Goal: Information Seeking & Learning: Learn about a topic

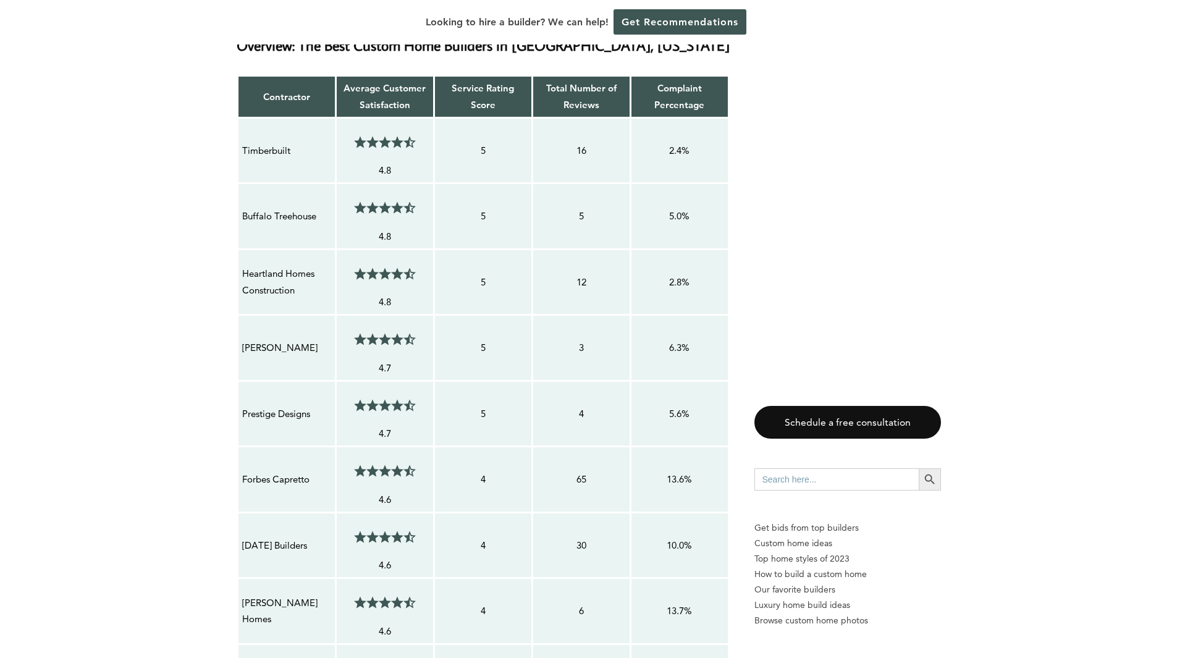
scroll to position [1113, 0]
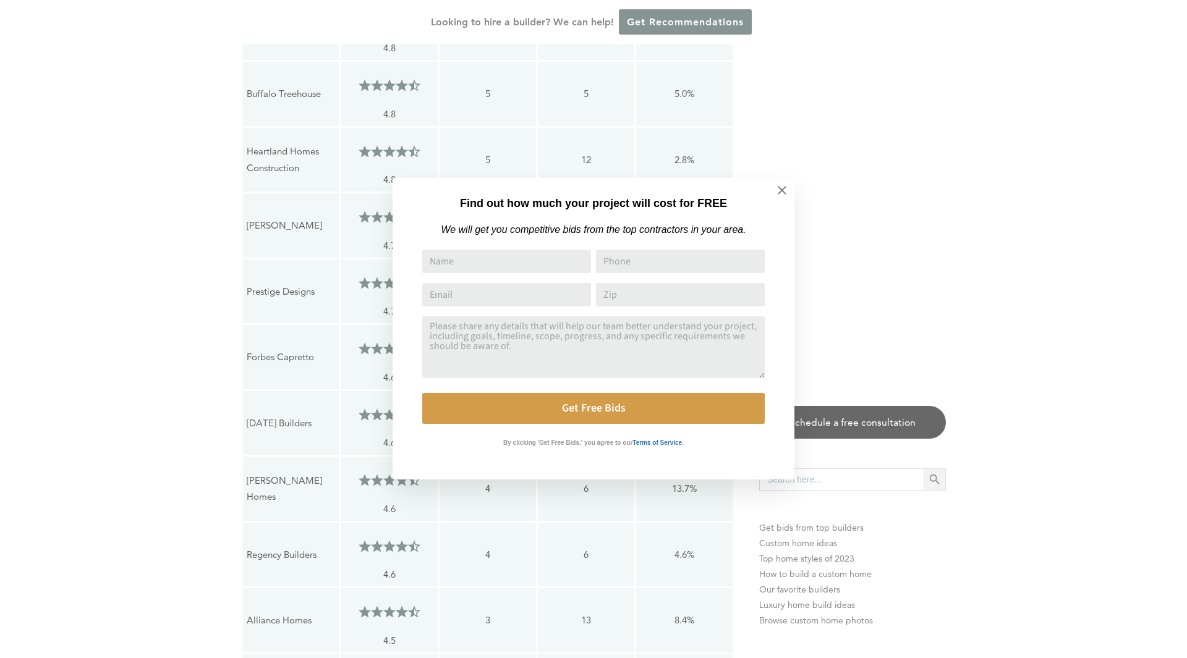
drag, startPoint x: 312, startPoint y: 295, endPoint x: 245, endPoint y: 293, distance: 66.8
click at [784, 195] on icon at bounding box center [782, 191] width 14 height 14
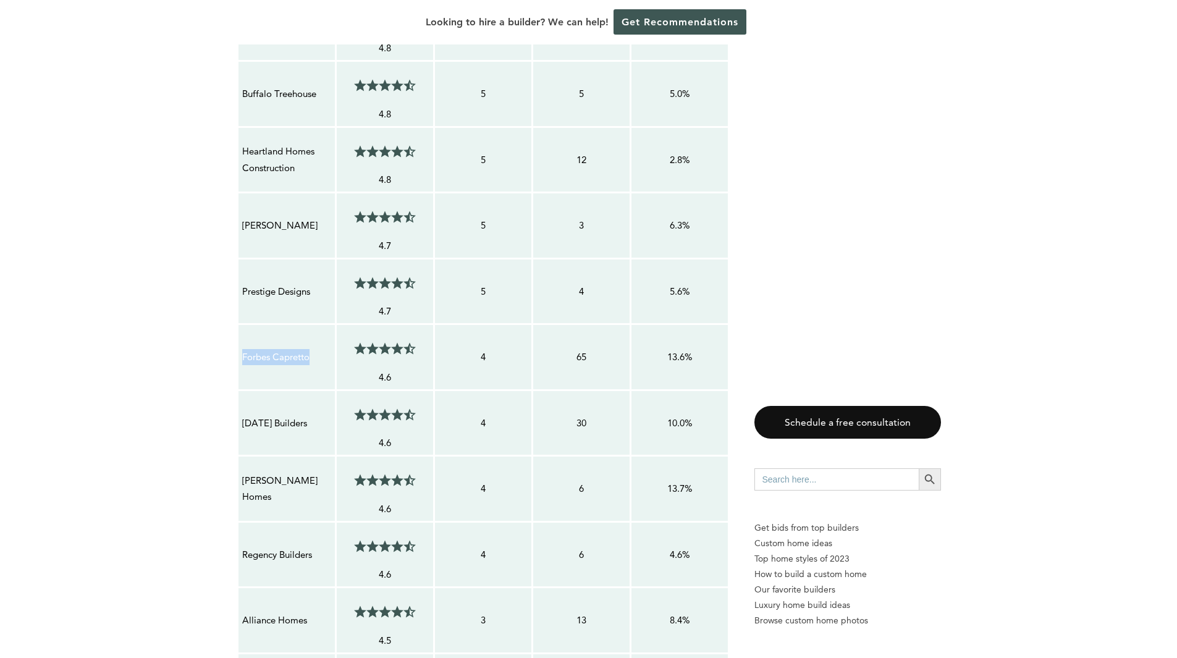
drag, startPoint x: 330, startPoint y: 295, endPoint x: 242, endPoint y: 293, distance: 87.8
click at [242, 349] on p "Forbes Capretto" at bounding box center [286, 357] width 89 height 16
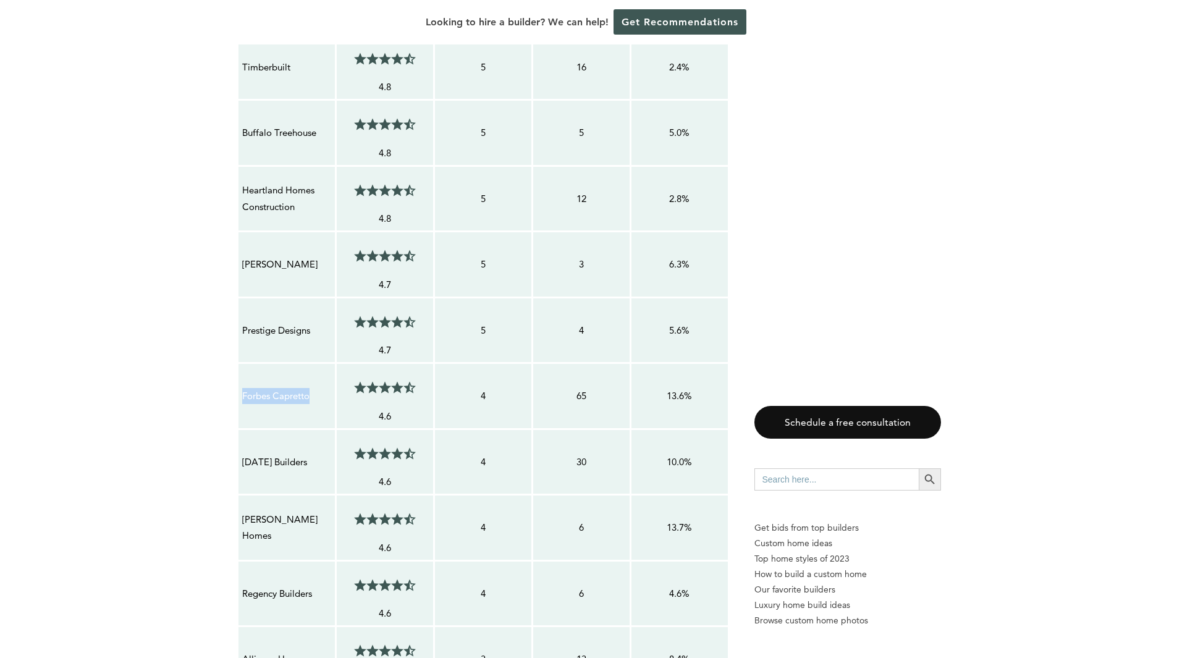
scroll to position [865, 0]
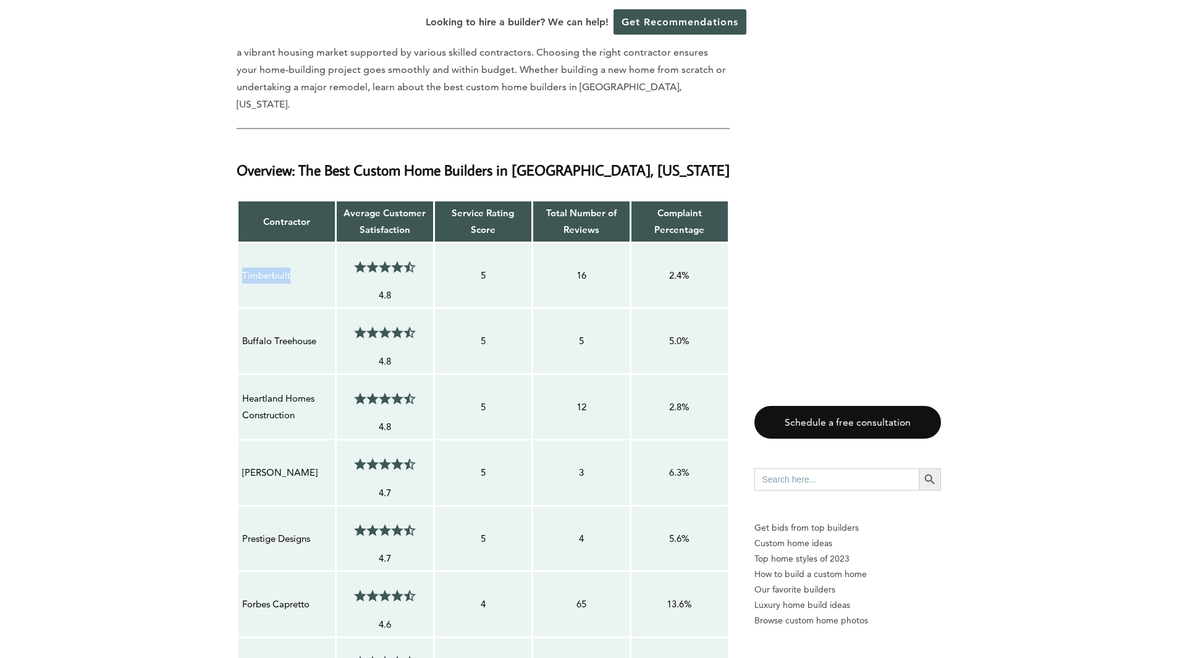
drag, startPoint x: 300, startPoint y: 208, endPoint x: 240, endPoint y: 217, distance: 60.0
click at [240, 242] on td "Timberbuilt" at bounding box center [286, 275] width 98 height 66
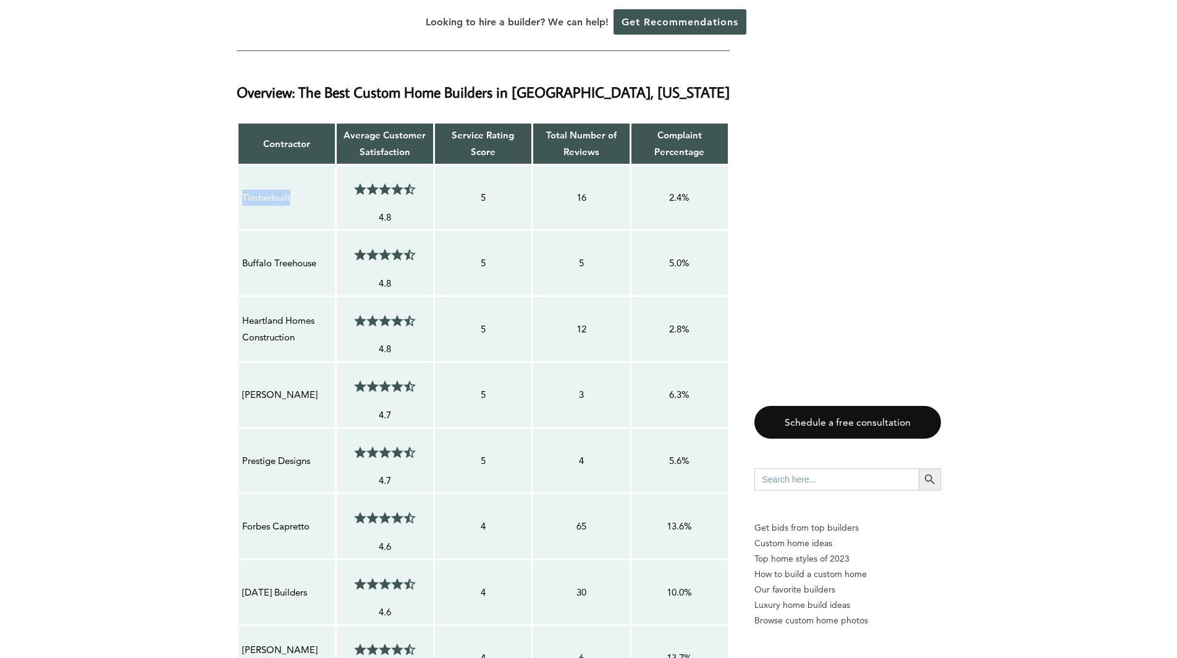
scroll to position [989, 0]
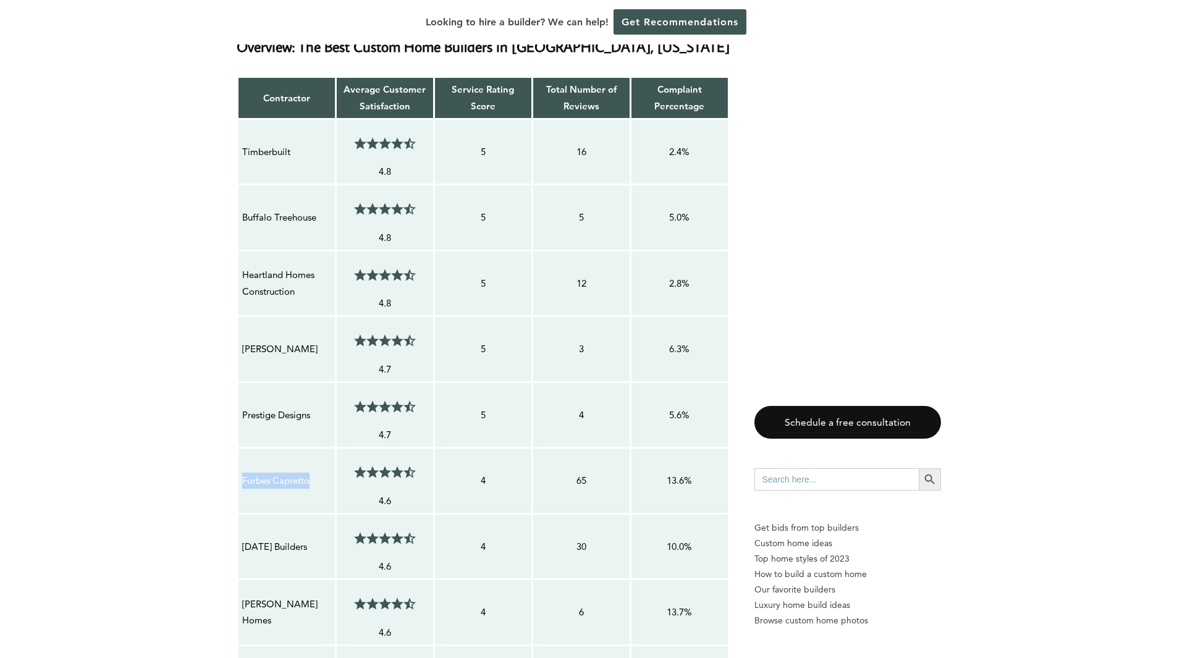
drag, startPoint x: 328, startPoint y: 413, endPoint x: 237, endPoint y: 413, distance: 90.2
click at [237, 448] on td "Forbes Capretto" at bounding box center [286, 481] width 98 height 66
